Goal: Check status: Check status

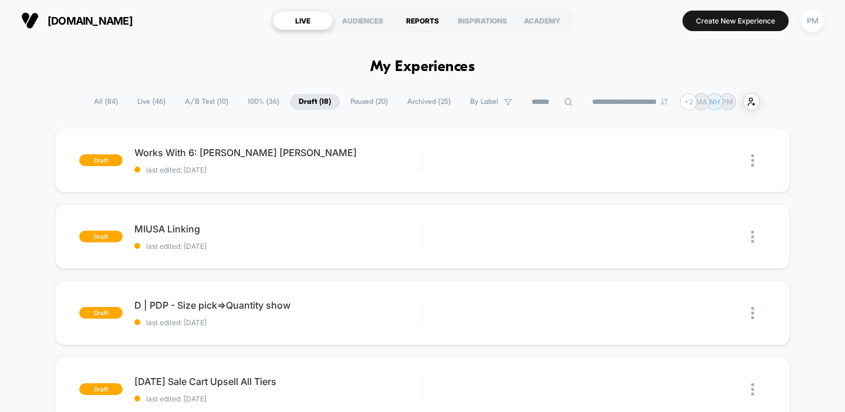
click at [409, 21] on div "REPORTS" at bounding box center [423, 20] width 60 height 19
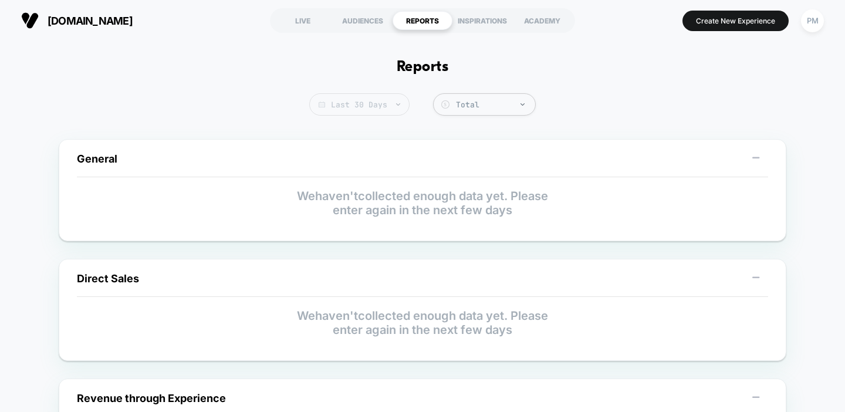
click at [374, 106] on span "Last 30 Days" at bounding box center [359, 104] width 100 height 22
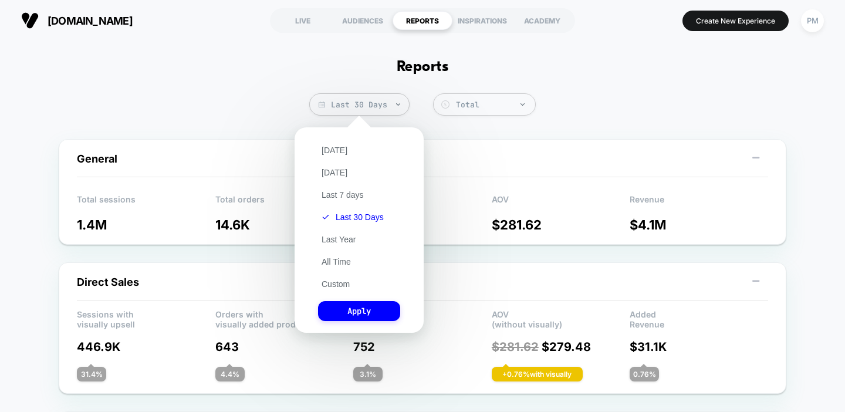
click at [328, 158] on div "[DATE] [DATE] Last 7 days Last 30 Days Last Year All Time Custom Apply" at bounding box center [359, 230] width 117 height 194
click at [328, 153] on button "[DATE]" at bounding box center [334, 150] width 33 height 11
click at [339, 312] on button "Apply" at bounding box center [359, 311] width 82 height 20
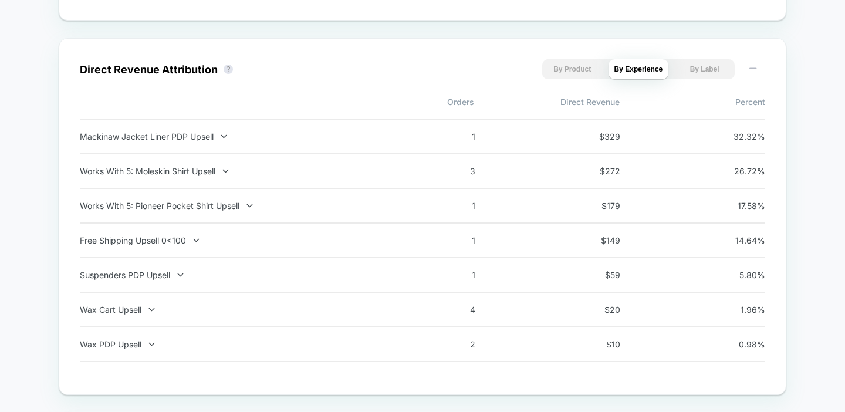
scroll to position [799, 0]
click at [247, 173] on div "Works With 5: Moleskin Shirt Upsell" at bounding box center [234, 170] width 309 height 10
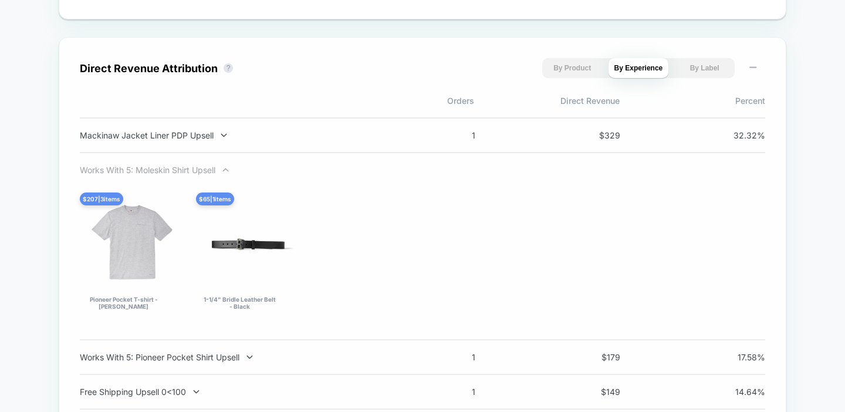
click at [247, 173] on div "Works With 5: Moleskin Shirt Upsell" at bounding box center [234, 170] width 309 height 10
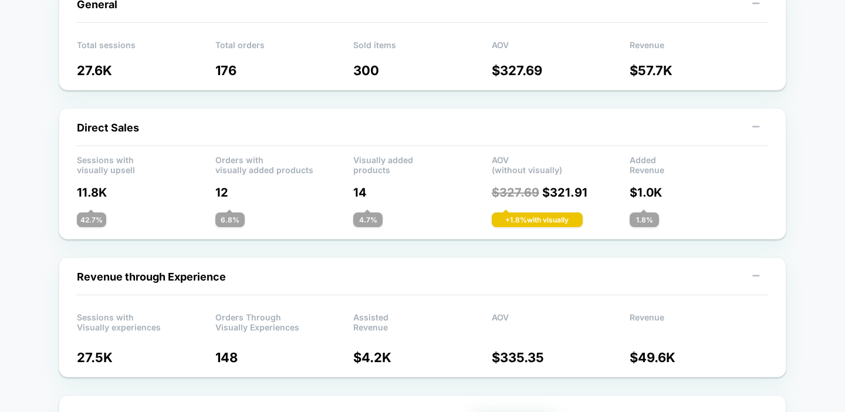
scroll to position [0, 0]
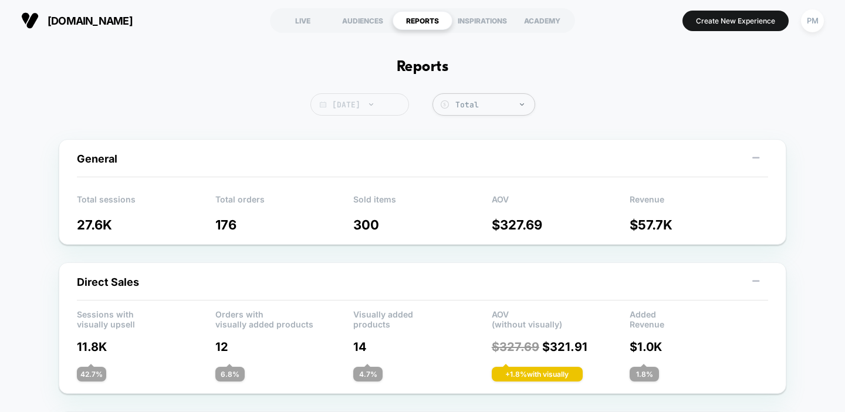
click at [349, 106] on span "Today" at bounding box center [360, 104] width 99 height 22
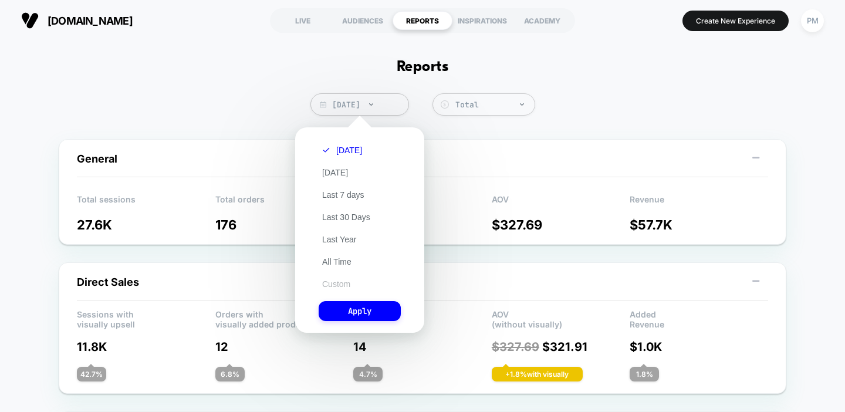
click at [332, 286] on button "Custom" at bounding box center [336, 284] width 35 height 11
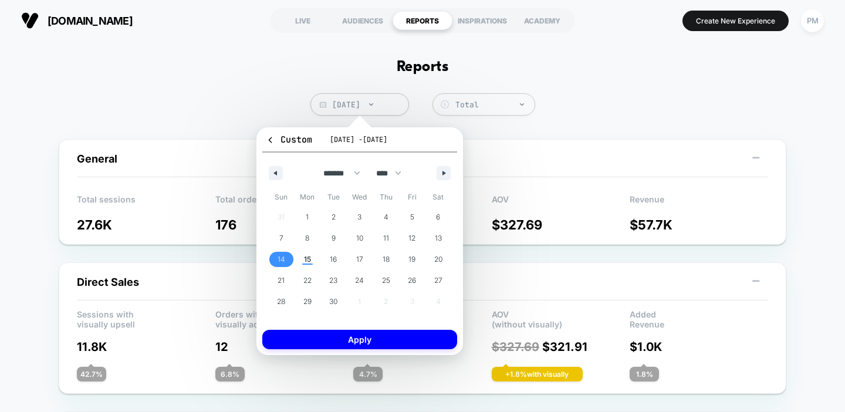
click at [283, 264] on span "14" at bounding box center [282, 259] width 8 height 21
click at [301, 338] on button "Apply" at bounding box center [359, 339] width 195 height 19
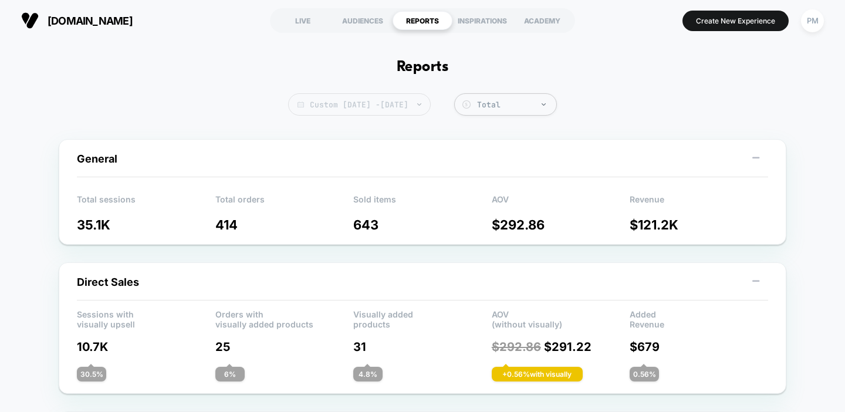
click at [339, 109] on span "Custom Sep 14, 2025 - Sep 14, 2025" at bounding box center [359, 104] width 143 height 22
select select "*"
select select "****"
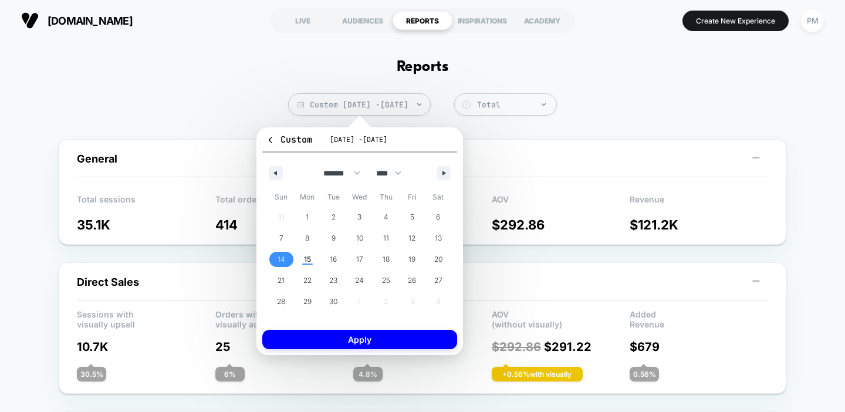
click at [656, 280] on div "Direct Sales" at bounding box center [423, 288] width 692 height 26
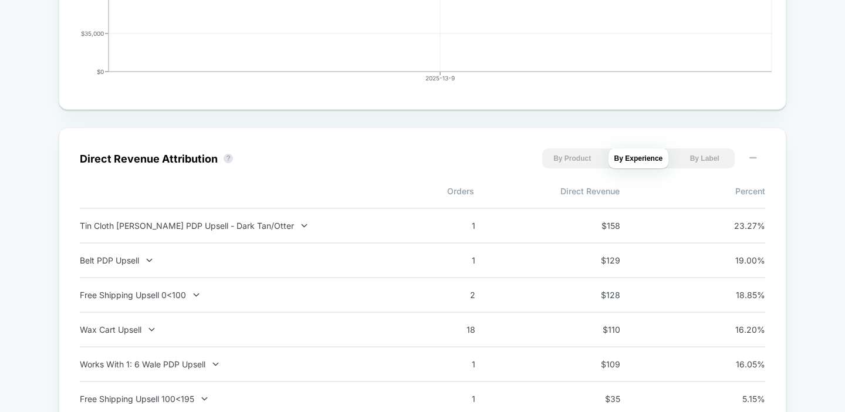
scroll to position [804, 0]
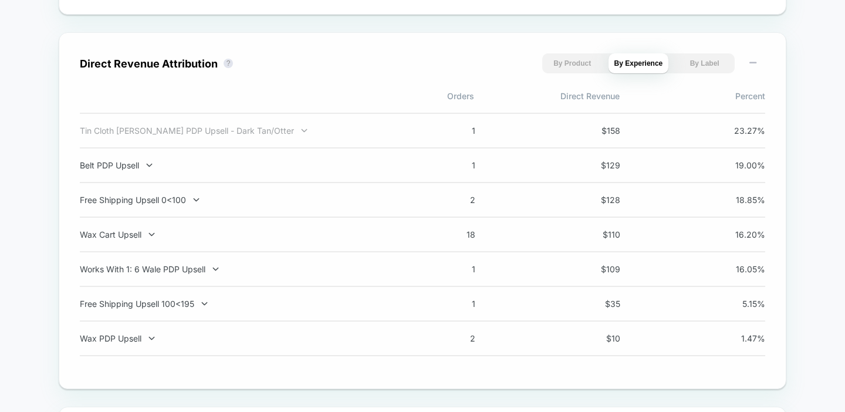
click at [294, 131] on div at bounding box center [297, 130] width 6 height 1
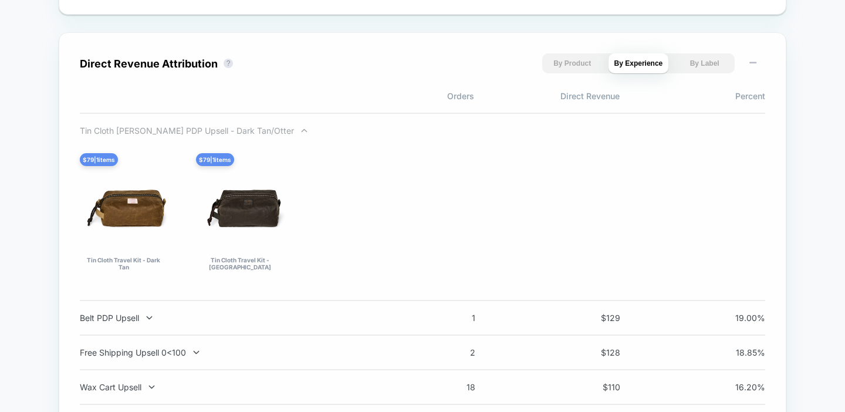
click at [244, 133] on div "Tin Cloth [PERSON_NAME] PDP Upsell - Dark Tan/Otter" at bounding box center [234, 131] width 309 height 10
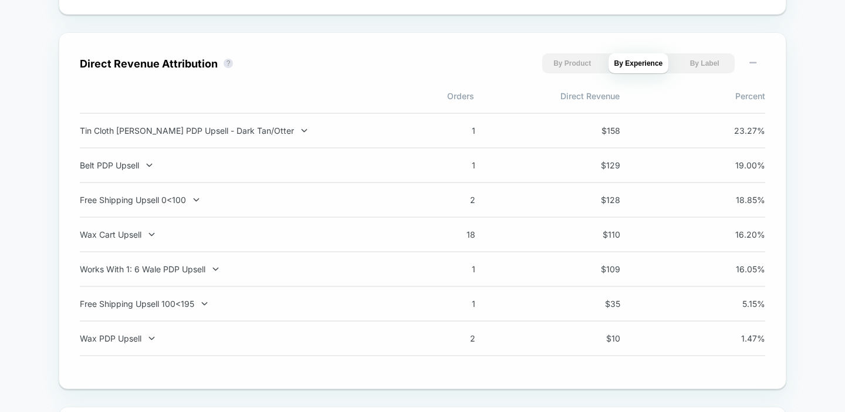
click at [244, 133] on div "Tin Cloth [PERSON_NAME] PDP Upsell - Dark Tan/Otter" at bounding box center [234, 131] width 309 height 10
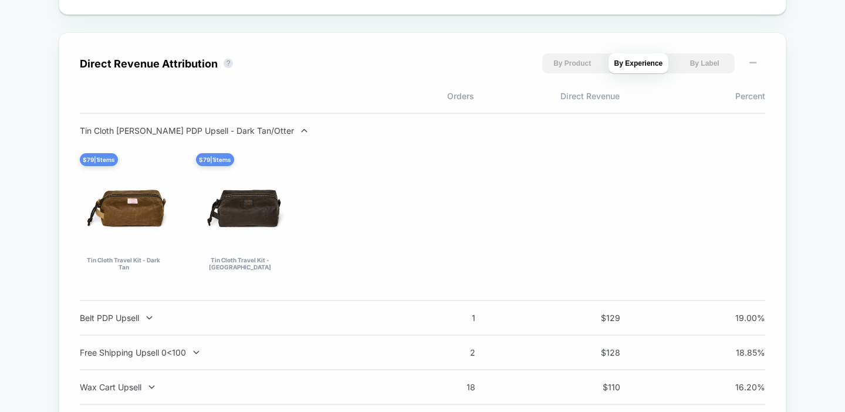
click at [244, 133] on div "Tin Cloth [PERSON_NAME] PDP Upsell - Dark Tan/Otter" at bounding box center [234, 131] width 309 height 10
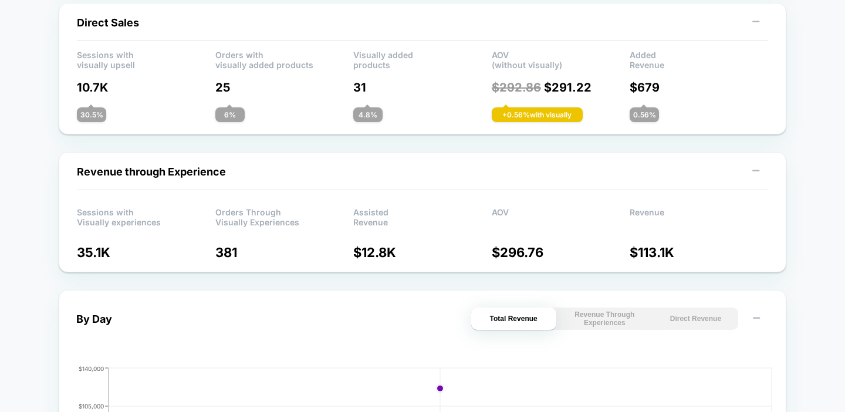
scroll to position [0, 0]
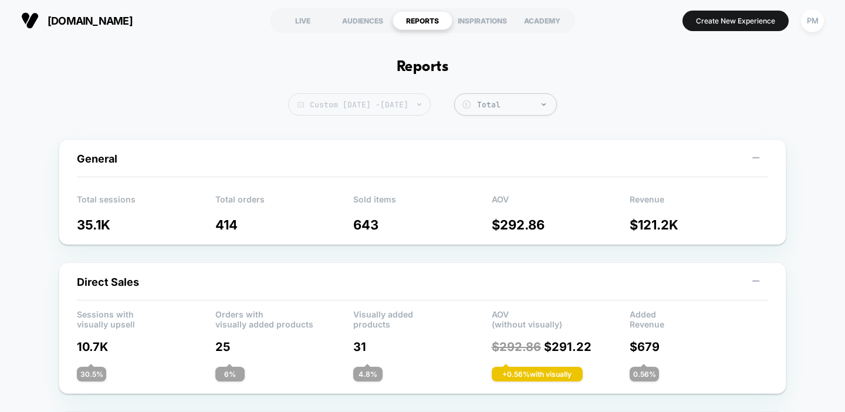
click at [414, 103] on span "Custom Sep 14, 2025 - Sep 14, 2025" at bounding box center [359, 104] width 143 height 22
select select "*"
select select "****"
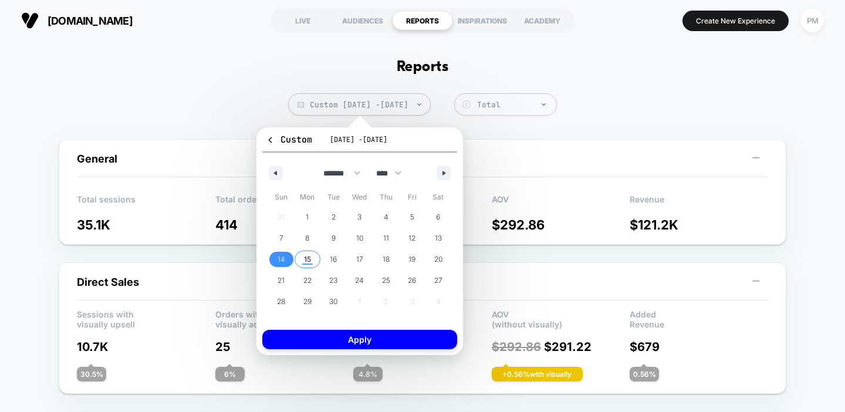
click at [305, 256] on span "15" at bounding box center [307, 259] width 7 height 21
click at [286, 255] on span "14" at bounding box center [281, 259] width 26 height 15
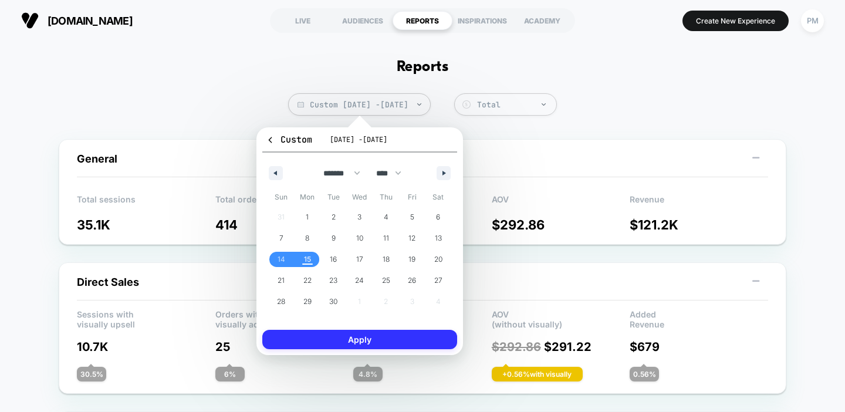
click at [321, 341] on button "Apply" at bounding box center [359, 339] width 195 height 19
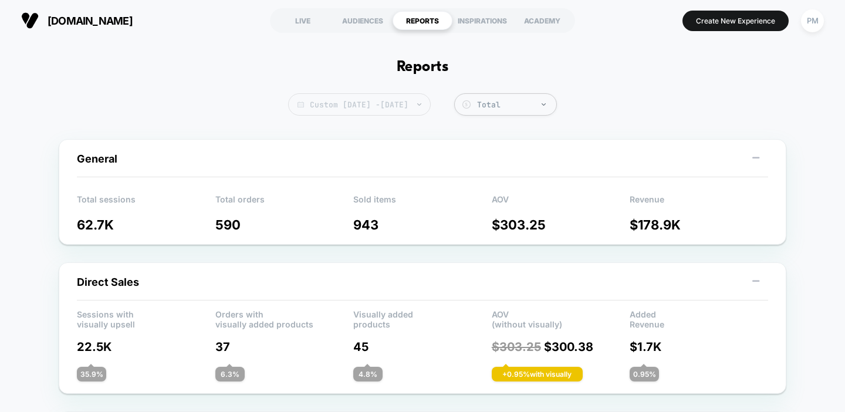
click at [384, 108] on span "Custom Sep 14, 2025 - Sep 15, 2025" at bounding box center [359, 104] width 143 height 22
select select "*"
select select "****"
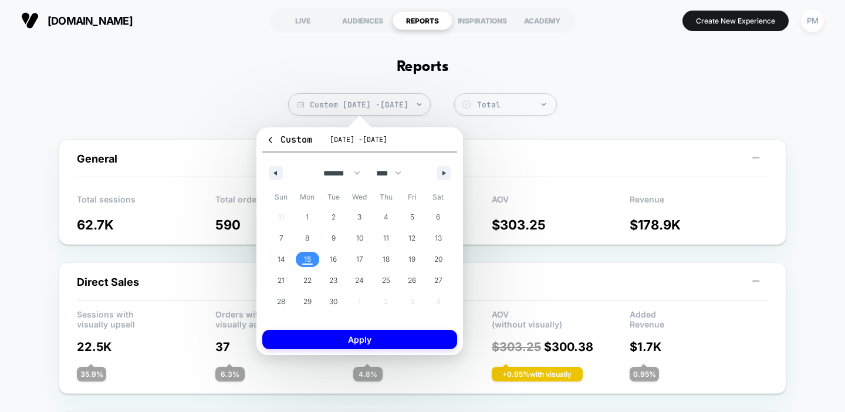
click at [304, 259] on span "15" at bounding box center [307, 259] width 7 height 21
click at [307, 340] on button "Apply" at bounding box center [359, 339] width 195 height 19
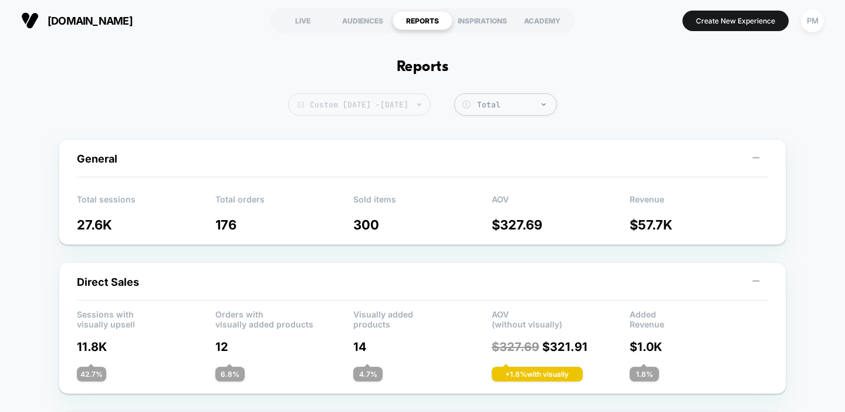
scroll to position [20, 0]
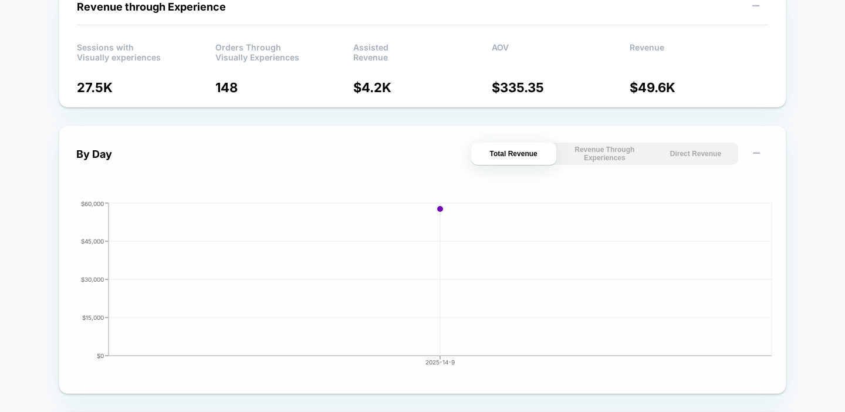
scroll to position [426, 0]
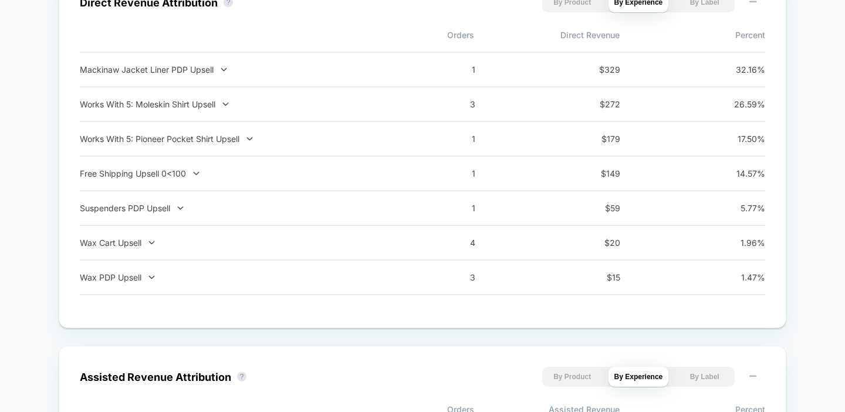
scroll to position [657, 0]
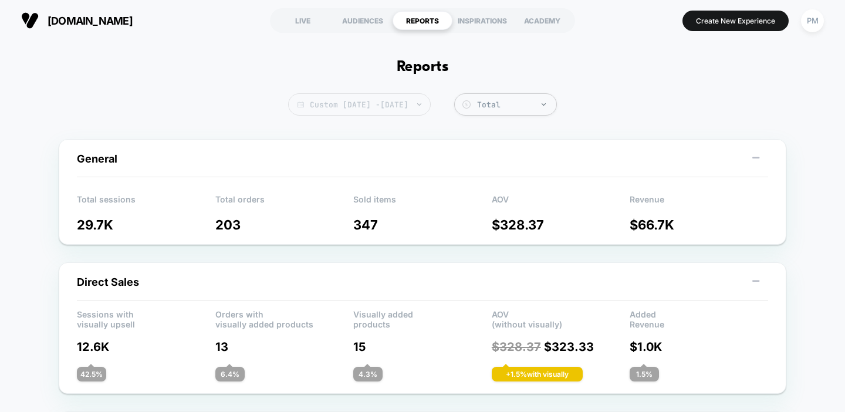
click at [361, 113] on span "Custom [DATE] - [DATE]" at bounding box center [359, 104] width 143 height 22
select select "*"
select select "****"
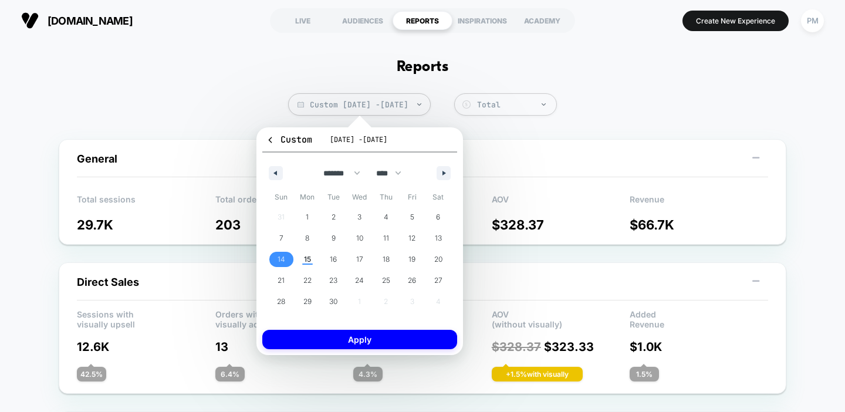
click at [280, 256] on span "14" at bounding box center [282, 259] width 8 height 21
click at [308, 258] on span "15" at bounding box center [307, 259] width 7 height 21
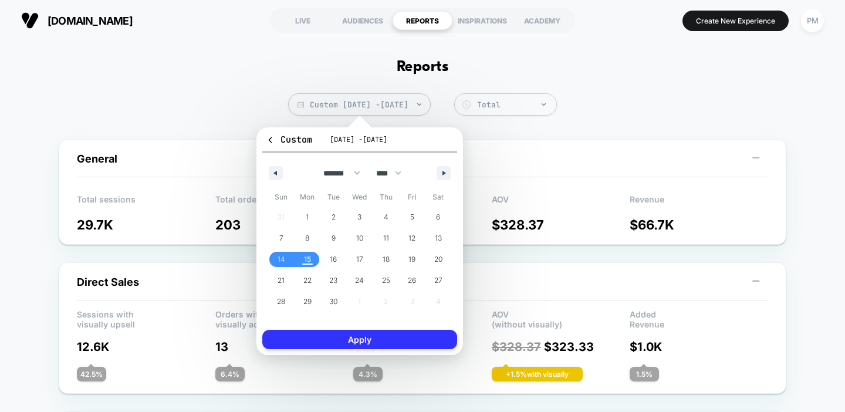
click at [352, 335] on button "Apply" at bounding box center [359, 339] width 195 height 19
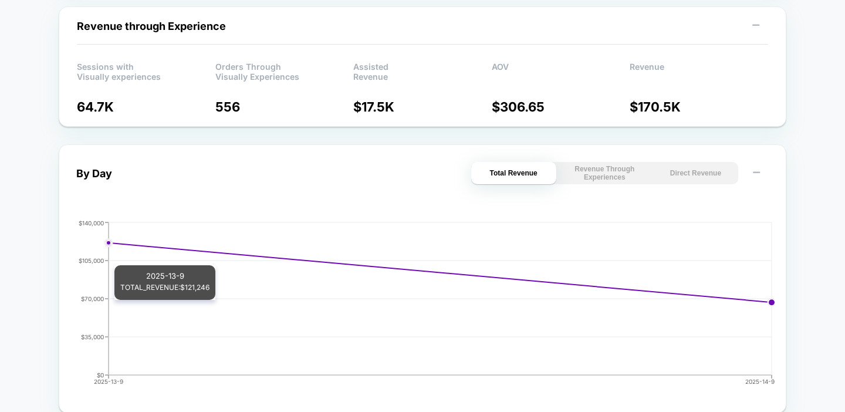
scroll to position [446, 0]
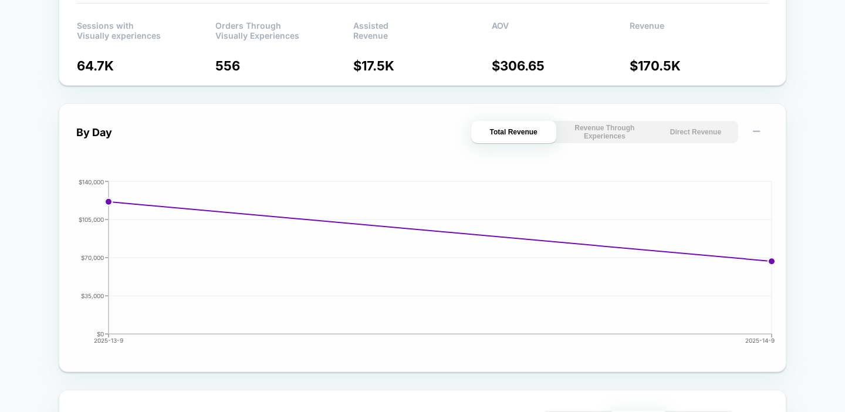
click at [672, 147] on div "By Day Total Revenue Revenue Through Experiences Direct Revenue 2025-13-9 2025-…" at bounding box center [422, 238] width 693 height 234
click at [683, 136] on button "Direct Revenue" at bounding box center [695, 132] width 85 height 22
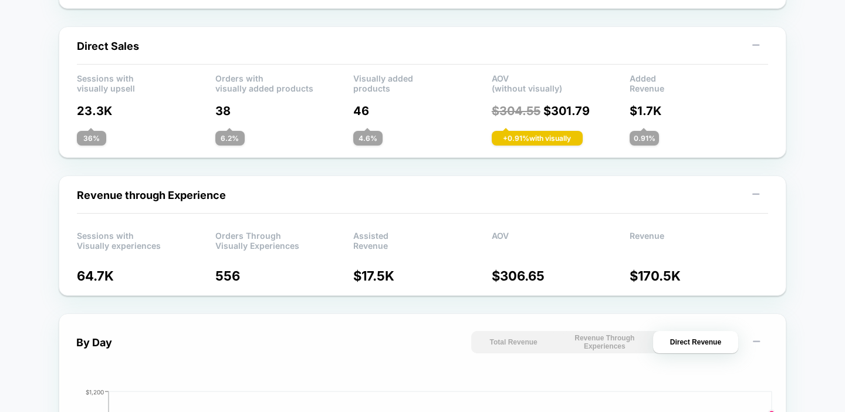
scroll to position [207, 0]
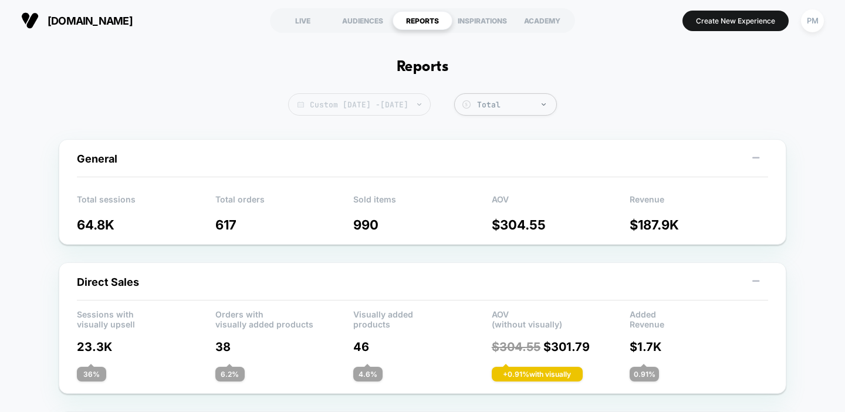
click at [346, 107] on span "Custom [DATE] - [DATE]" at bounding box center [359, 104] width 143 height 22
select select "*"
select select "****"
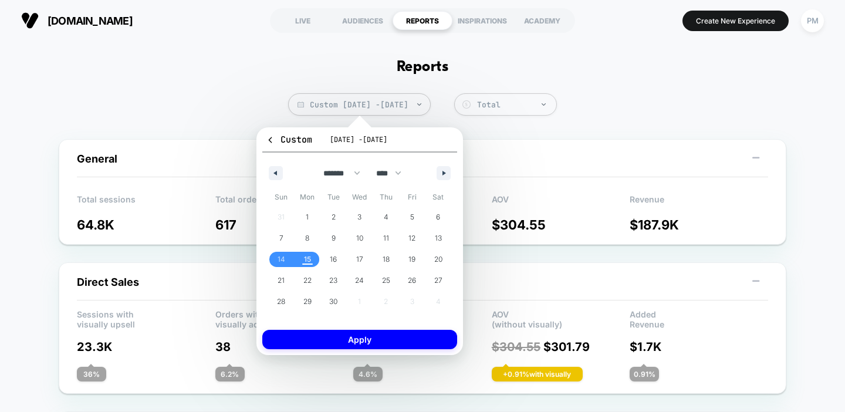
click at [273, 131] on div "Custom Sep 14, 2025 - Sep 15, 2025 ******* ******** ***** ***** *** **** **** *…" at bounding box center [360, 241] width 207 height 228
click at [271, 133] on button "Custom Sep 14, 2025 - Sep 15, 2025" at bounding box center [359, 142] width 195 height 19
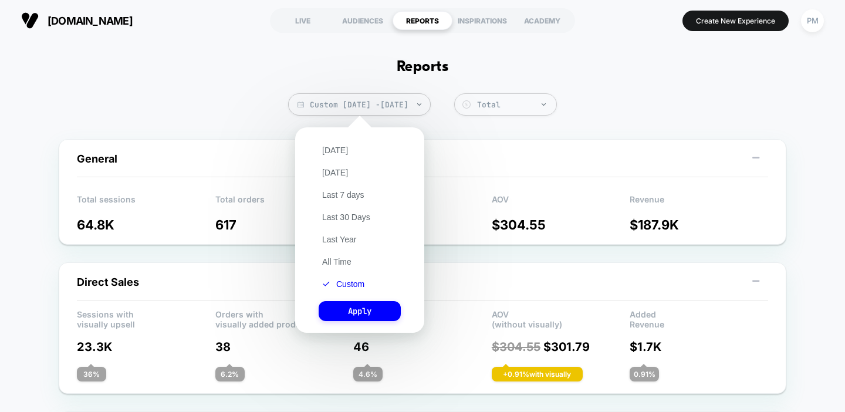
click at [338, 140] on div "Today Yesterday Last 7 days Last 30 Days Last Year All Time Custom Apply" at bounding box center [359, 230] width 117 height 194
click at [335, 148] on button "[DATE]" at bounding box center [335, 150] width 33 height 11
click at [382, 310] on button "Apply" at bounding box center [360, 311] width 82 height 20
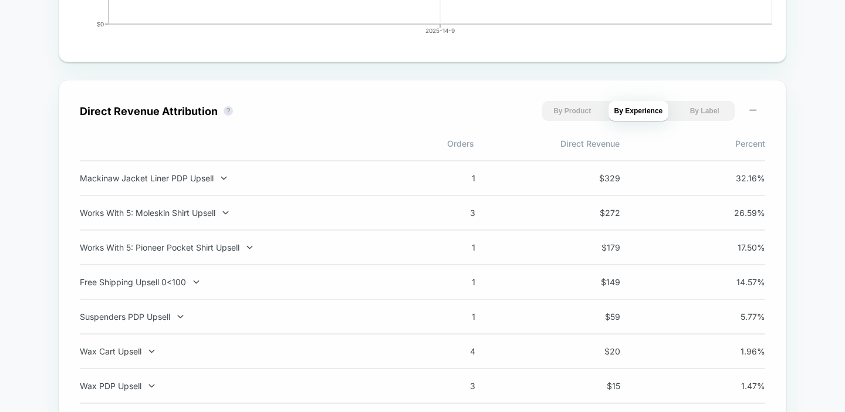
scroll to position [758, 0]
